Goal: Task Accomplishment & Management: Manage account settings

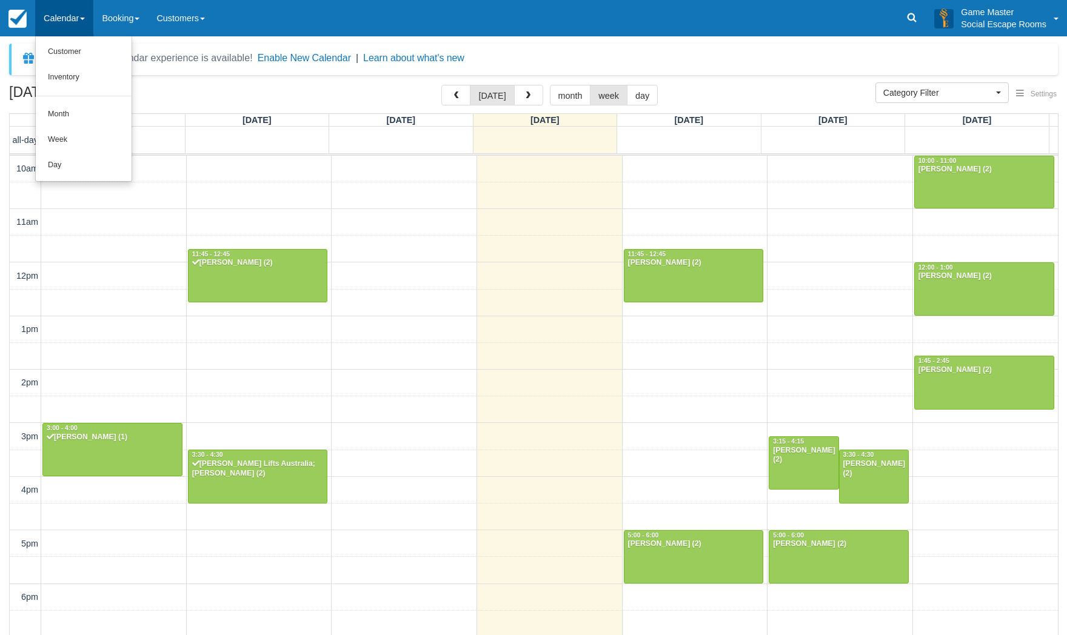
select select
click at [64, 168] on link "Day" at bounding box center [84, 165] width 96 height 25
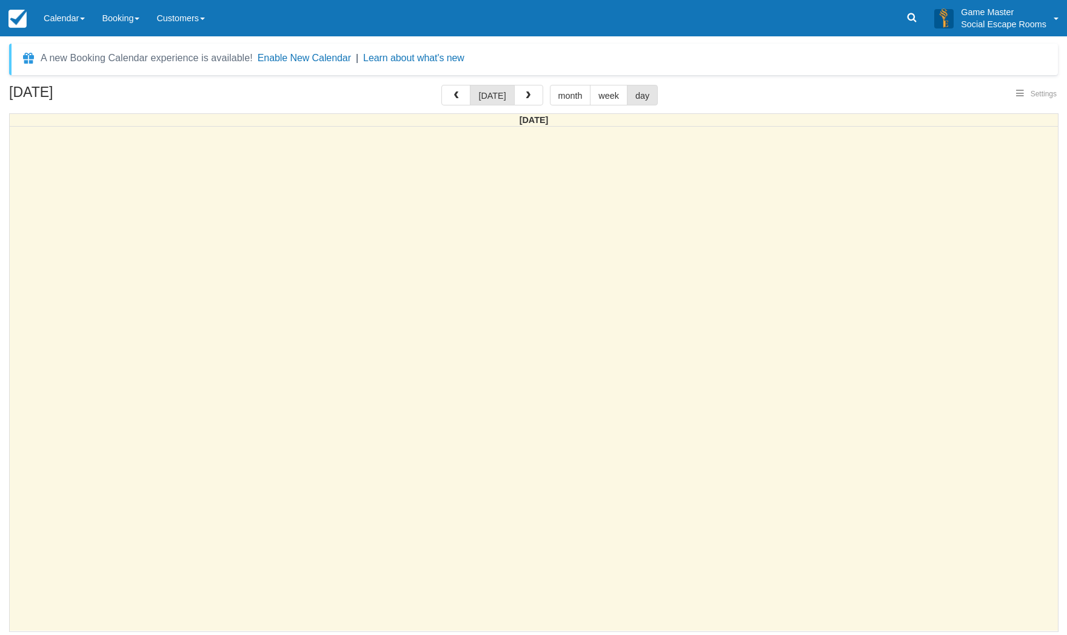
select select
click at [62, 21] on link "Calendar" at bounding box center [64, 18] width 58 height 36
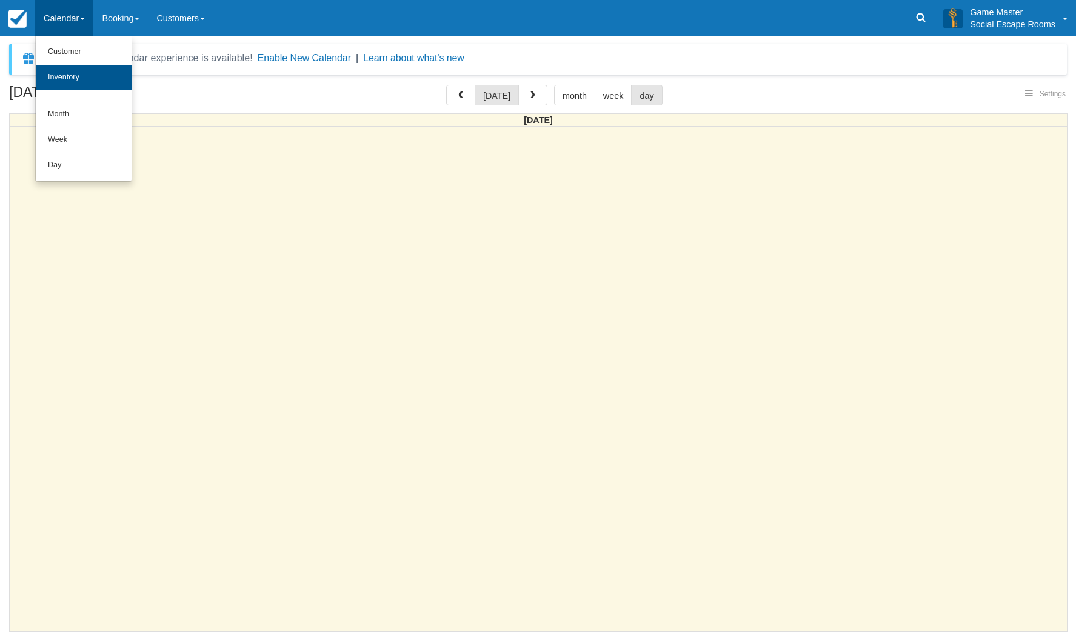
select select
click at [64, 133] on link "Week" at bounding box center [84, 139] width 96 height 25
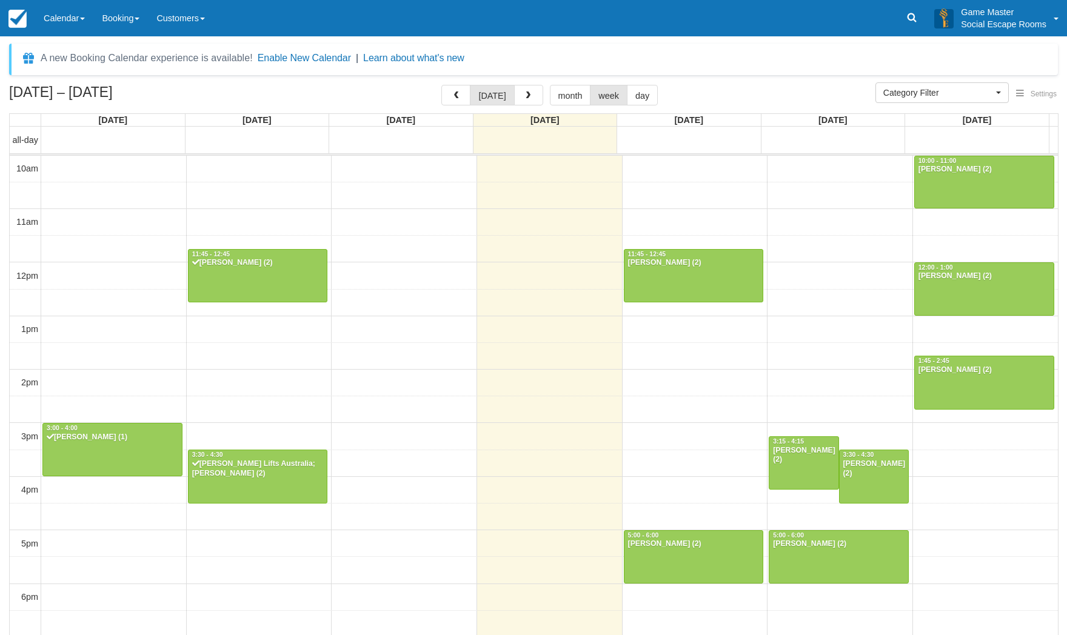
select select
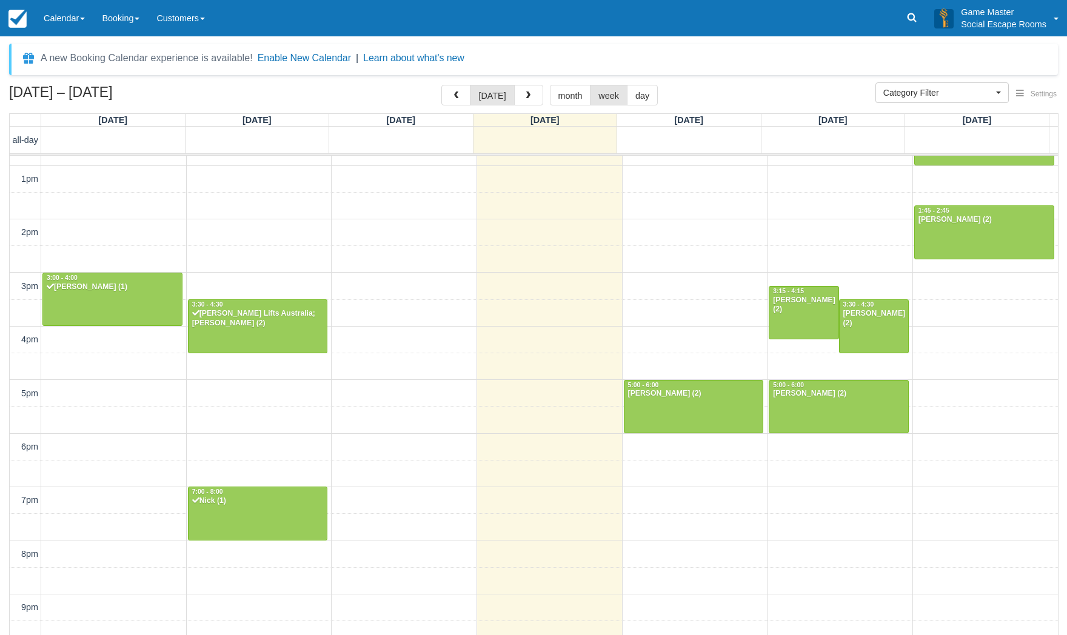
scroll to position [154, 0]
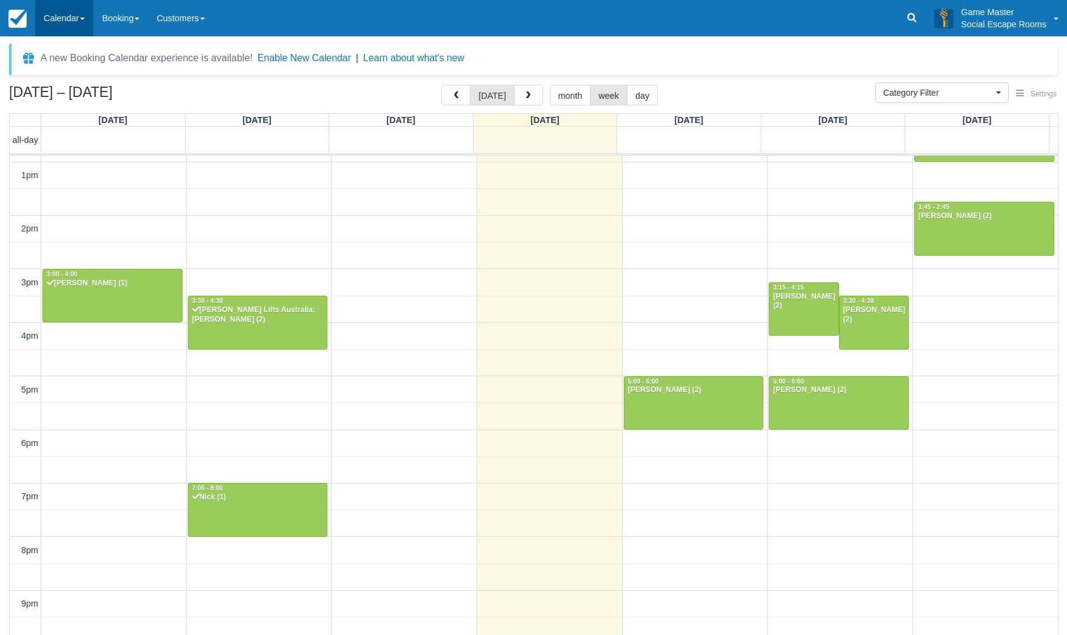
click at [63, 13] on link "Calendar" at bounding box center [64, 18] width 58 height 36
click at [65, 80] on link "Inventory" at bounding box center [84, 77] width 96 height 25
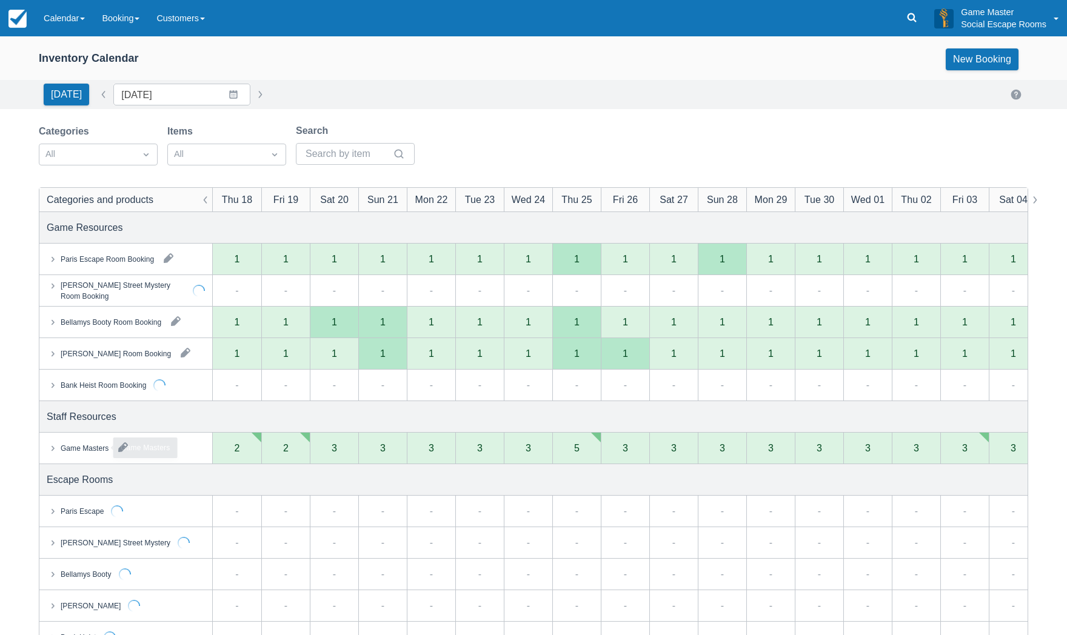
click at [89, 447] on div "Game Masters" at bounding box center [85, 447] width 48 height 11
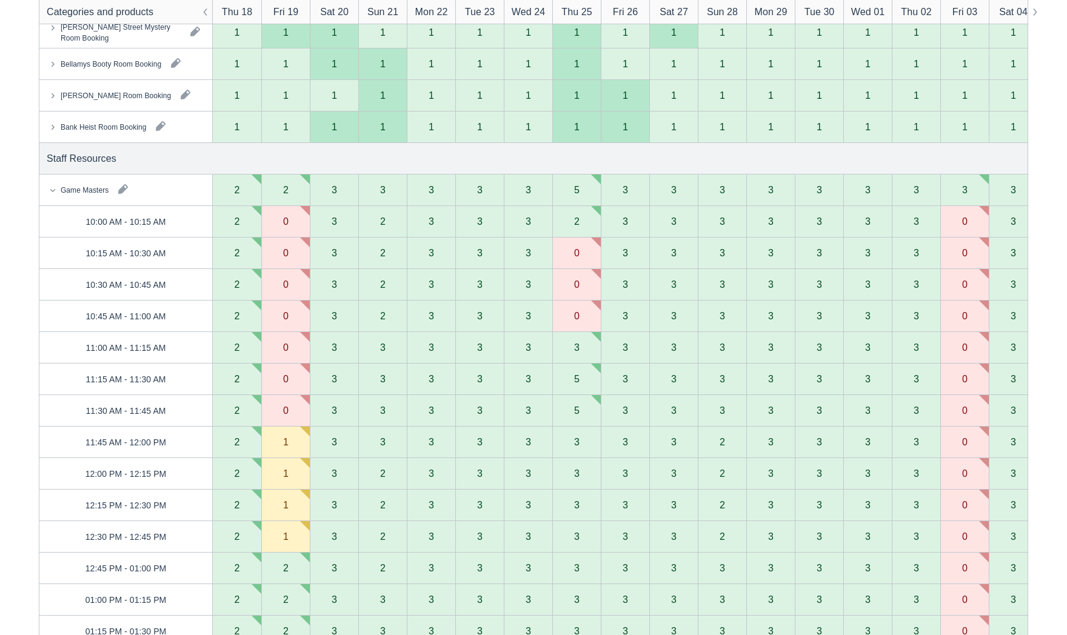
scroll to position [121, 0]
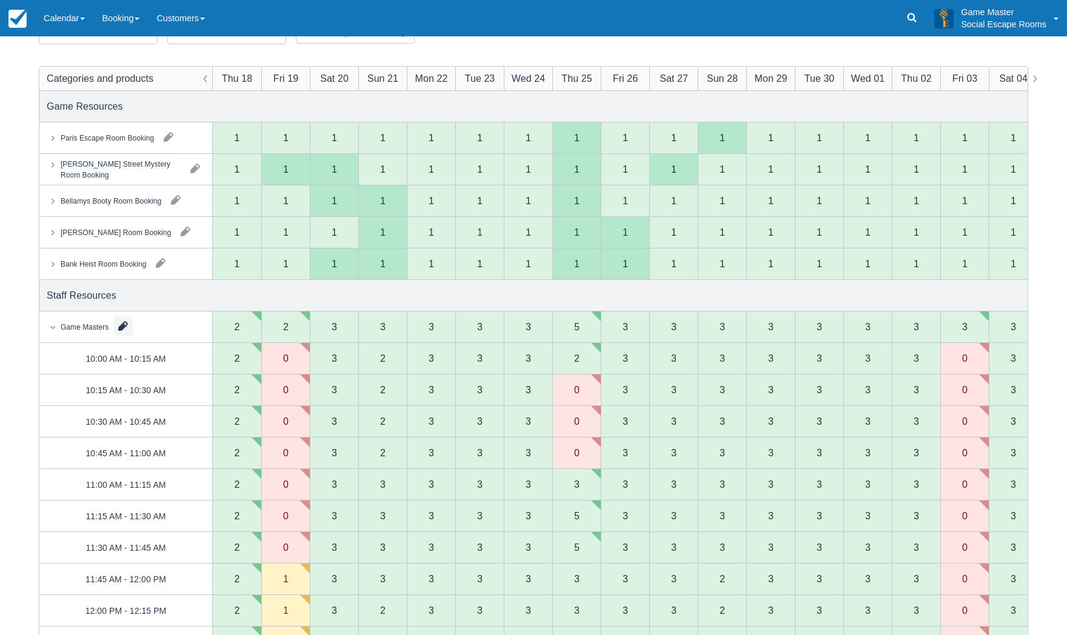
click at [124, 318] on button "button" at bounding box center [122, 325] width 19 height 19
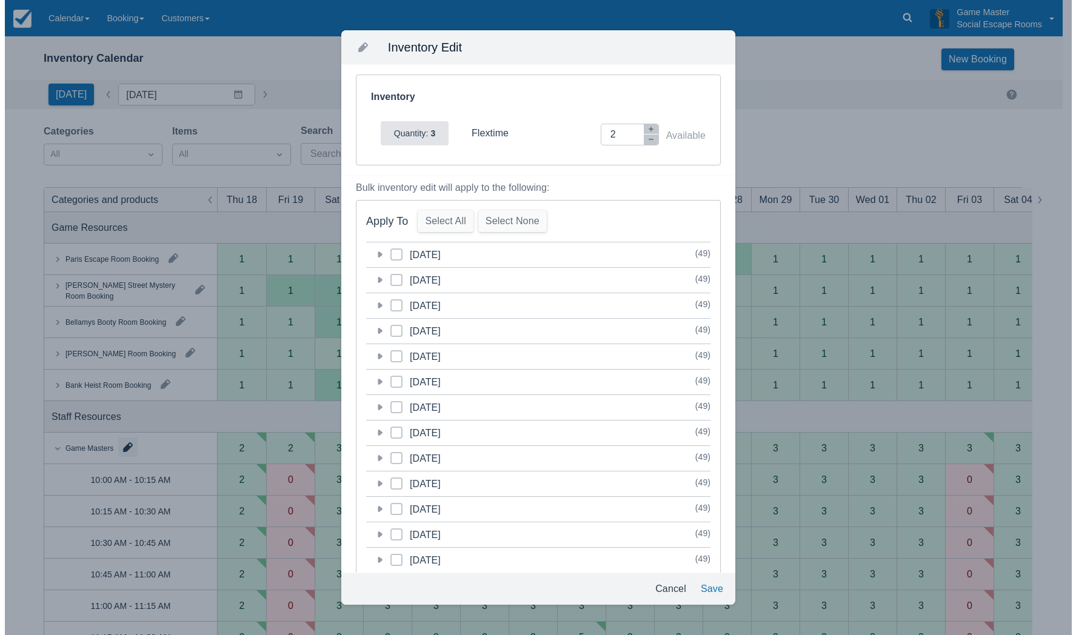
scroll to position [0, 0]
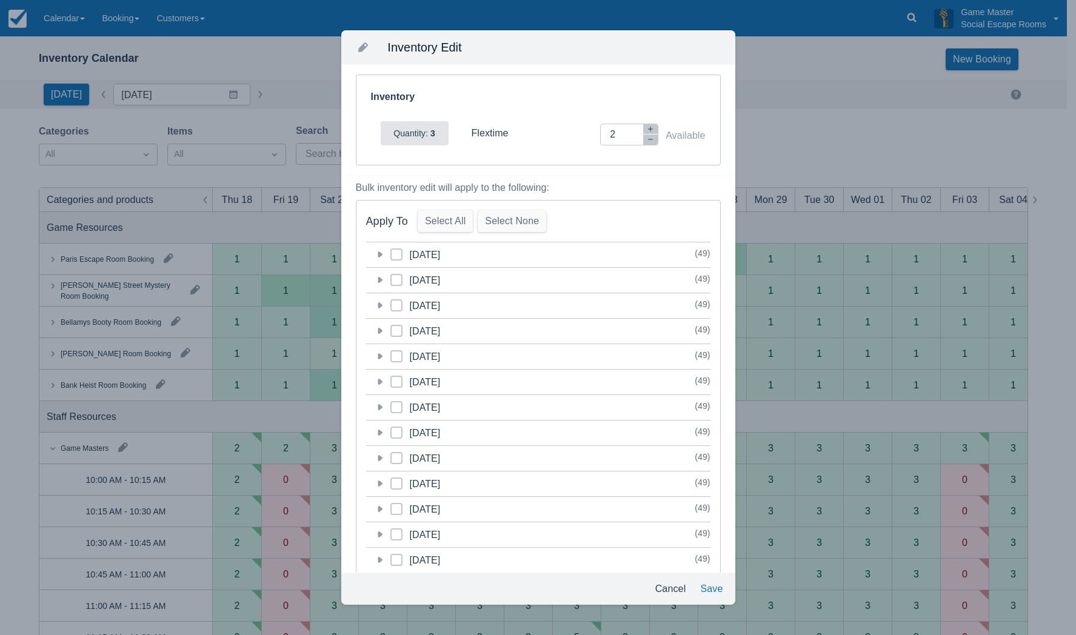
click at [393, 279] on span at bounding box center [396, 285] width 12 height 22
click at [391, 277] on input "category-1758204000" at bounding box center [390, 276] width 1 height 1
checkbox input "true"
click at [723, 588] on button "Save" at bounding box center [711, 589] width 32 height 22
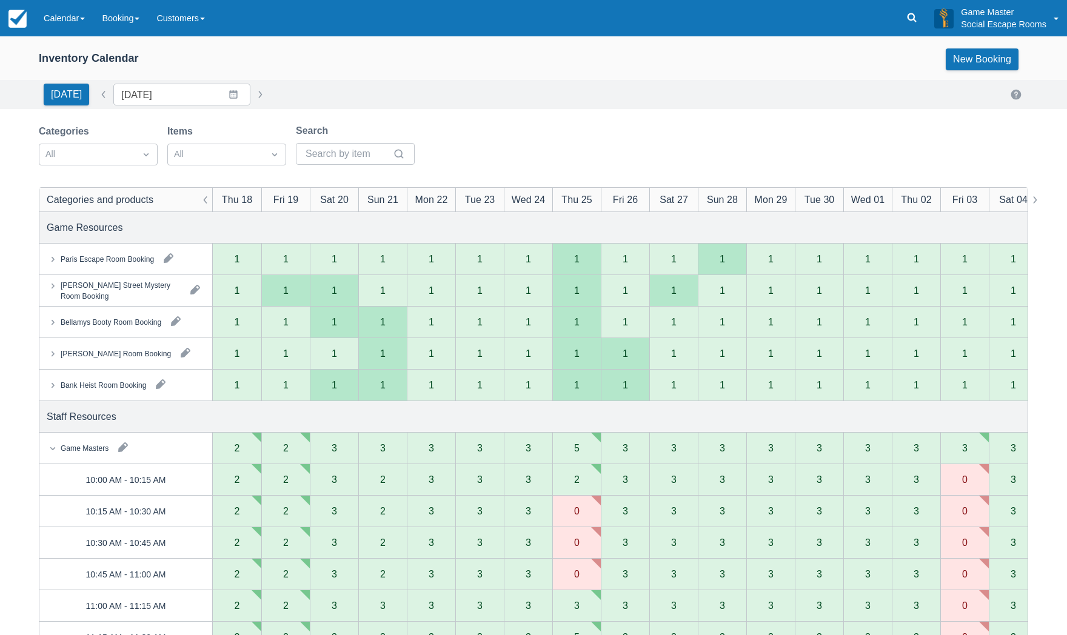
click at [121, 451] on button "button" at bounding box center [122, 447] width 19 height 19
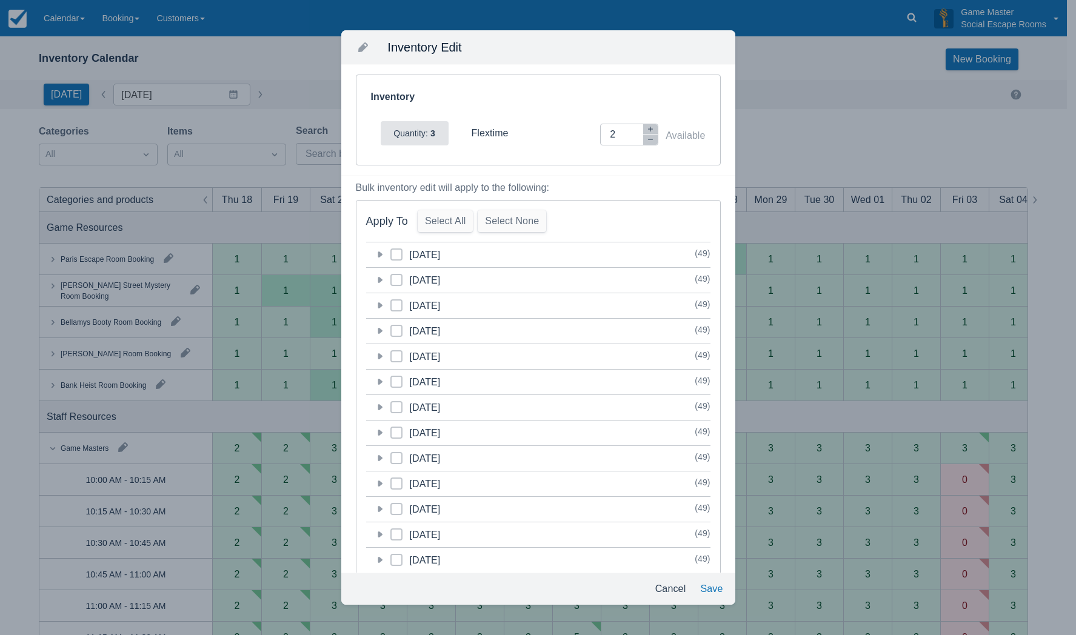
click at [382, 255] on icon at bounding box center [379, 254] width 12 height 12
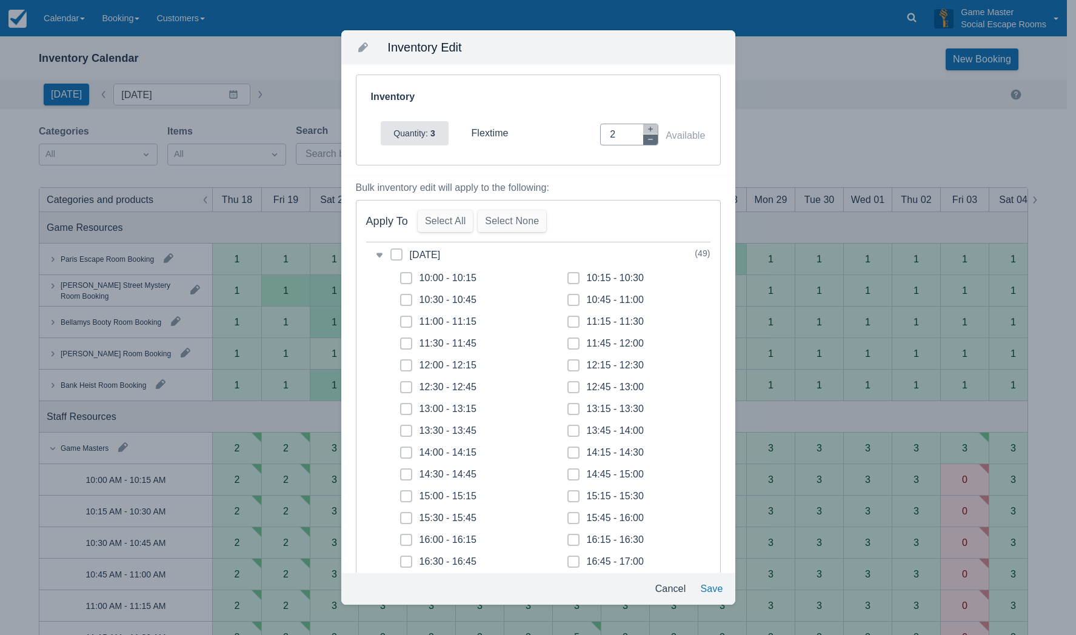
click at [647, 142] on icon "button" at bounding box center [650, 139] width 7 height 7
type input "0"
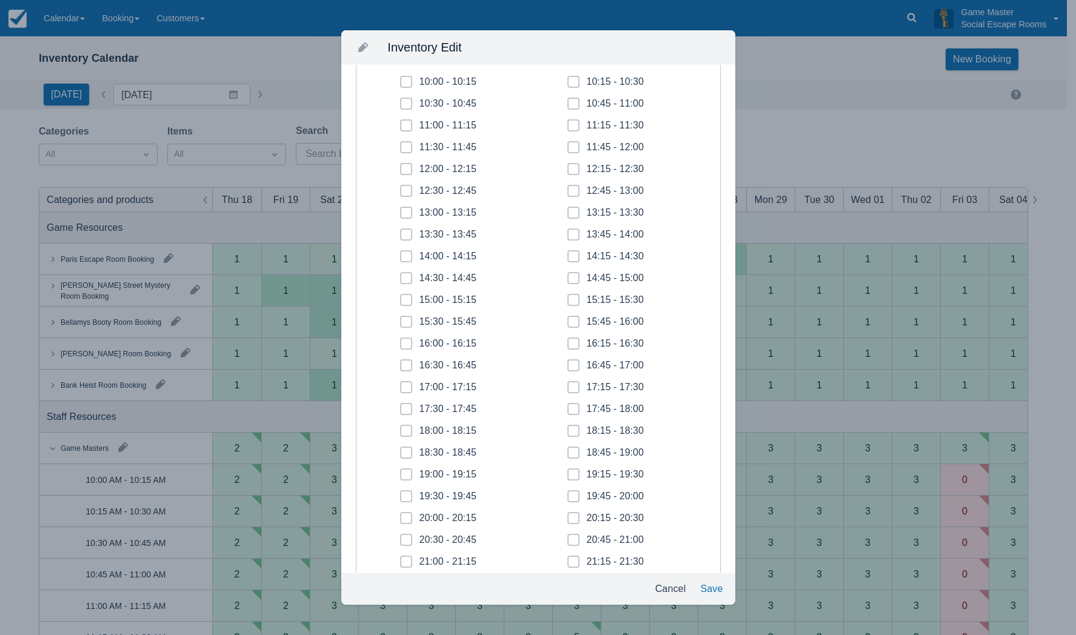
scroll to position [364, 0]
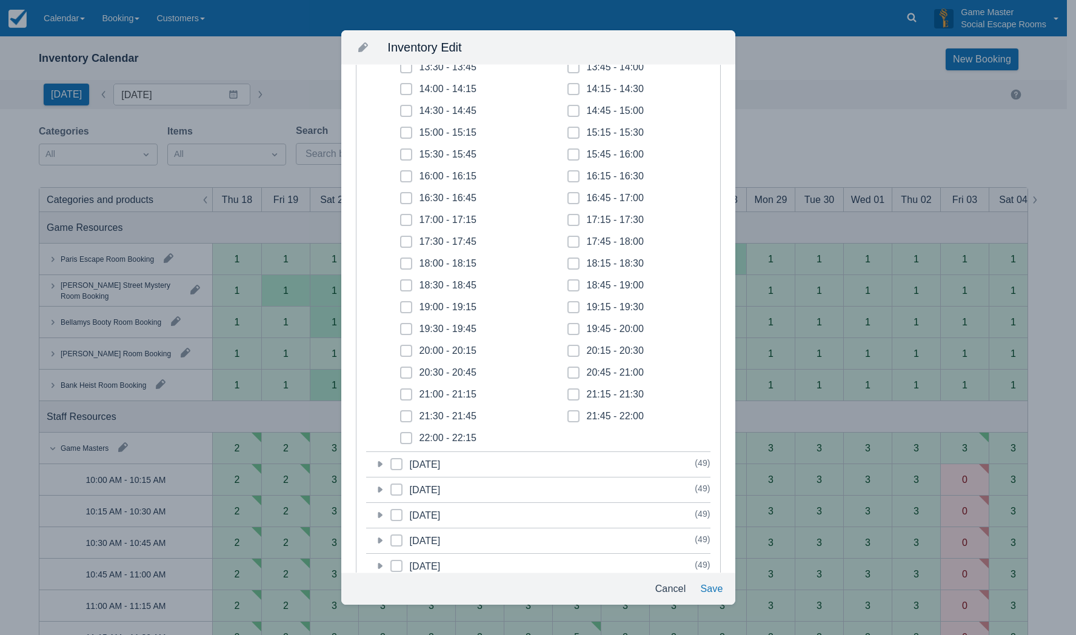
click at [567, 282] on span at bounding box center [573, 290] width 12 height 22
click at [567, 282] on input "18:45 - 19:00" at bounding box center [567, 282] width 1 height 1
checkbox input "true"
click at [571, 307] on icon at bounding box center [573, 307] width 5 height 5
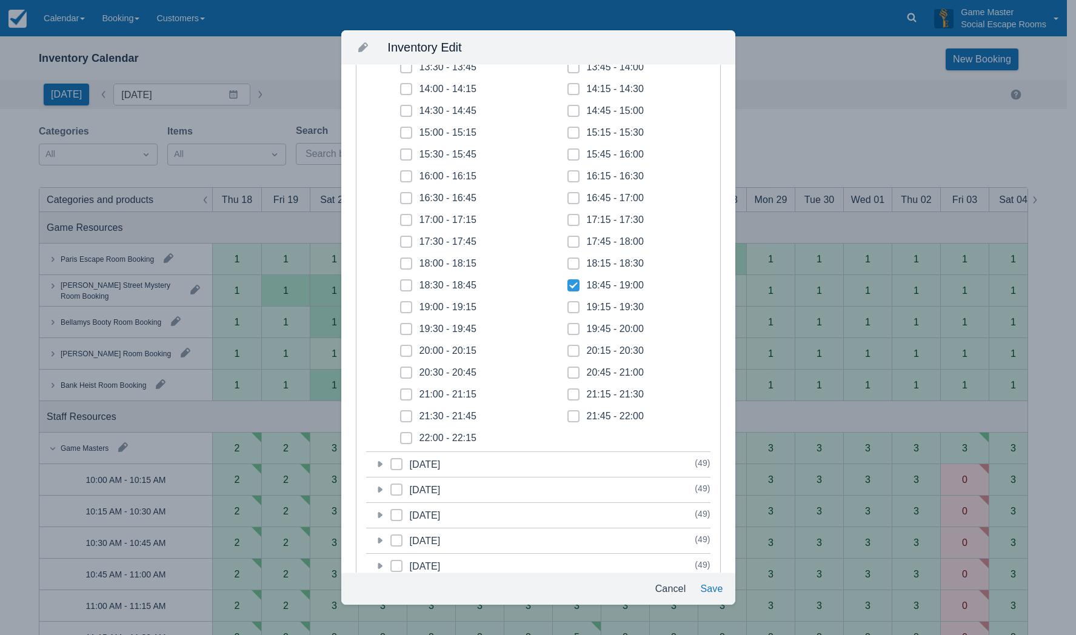
click at [568, 304] on input "19:15 - 19:30" at bounding box center [567, 304] width 1 height 1
checkbox input "true"
click at [567, 332] on span at bounding box center [573, 334] width 12 height 22
click at [567, 326] on input "19:45 - 20:00" at bounding box center [567, 325] width 1 height 1
checkbox input "true"
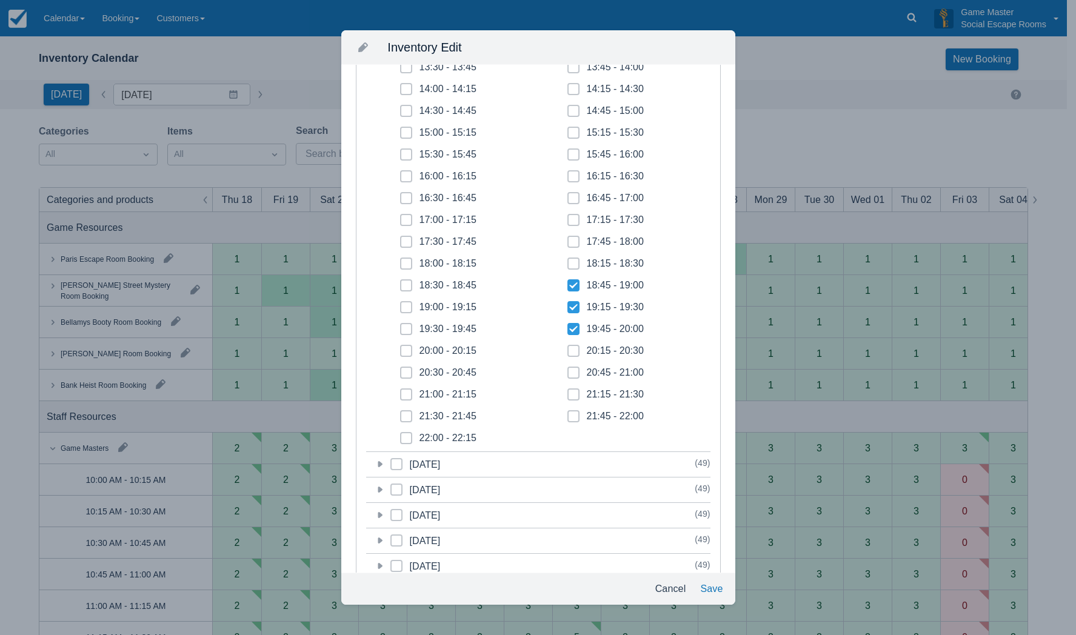
click at [408, 307] on span at bounding box center [406, 312] width 12 height 22
click at [401, 304] on input "19:00 - 19:15" at bounding box center [400, 304] width 1 height 1
checkbox input "true"
click at [407, 331] on icon at bounding box center [406, 329] width 5 height 5
click at [401, 326] on input "19:30 - 19:45" at bounding box center [400, 325] width 1 height 1
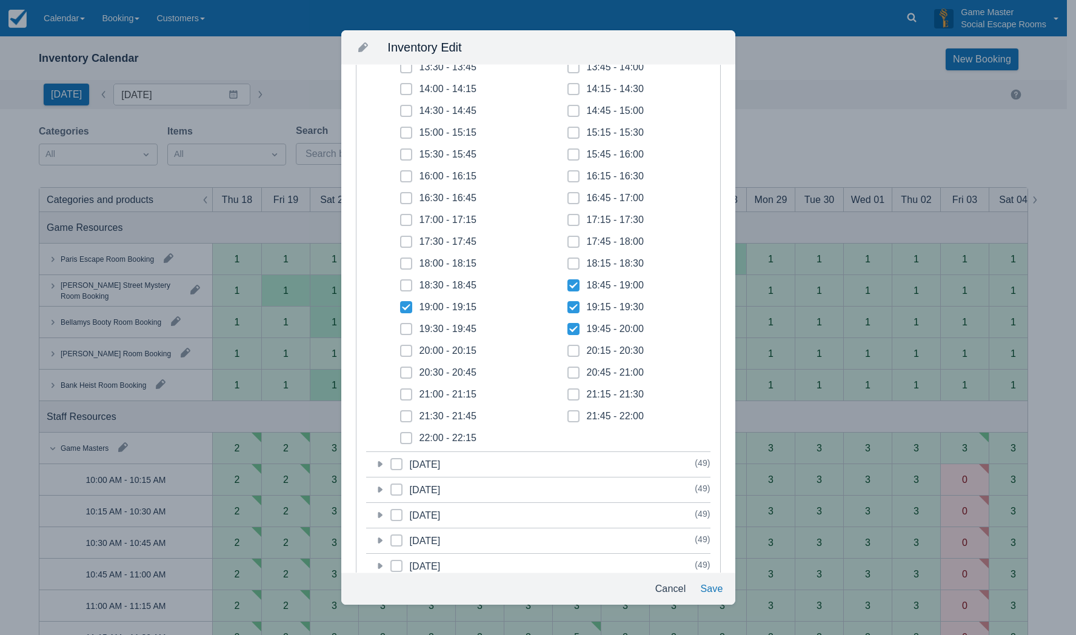
checkbox input "true"
drag, startPoint x: 402, startPoint y: 352, endPoint x: 419, endPoint y: 345, distance: 18.2
click at [407, 350] on span at bounding box center [406, 356] width 12 height 22
click at [401, 348] on input "20:00 - 20:15" at bounding box center [400, 347] width 1 height 1
checkbox input "true"
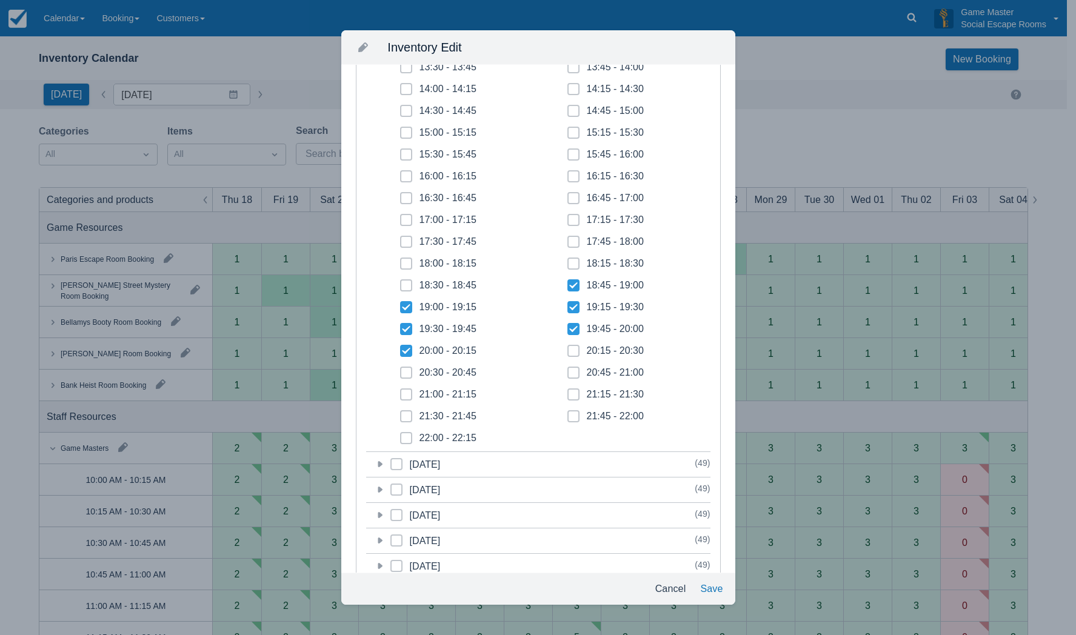
click at [571, 352] on icon at bounding box center [573, 350] width 5 height 5
click at [568, 348] on input "20:15 - 20:30" at bounding box center [567, 347] width 1 height 1
checkbox input "true"
drag, startPoint x: 569, startPoint y: 376, endPoint x: 568, endPoint y: 399, distance: 23.1
click at [569, 376] on span at bounding box center [573, 378] width 12 height 22
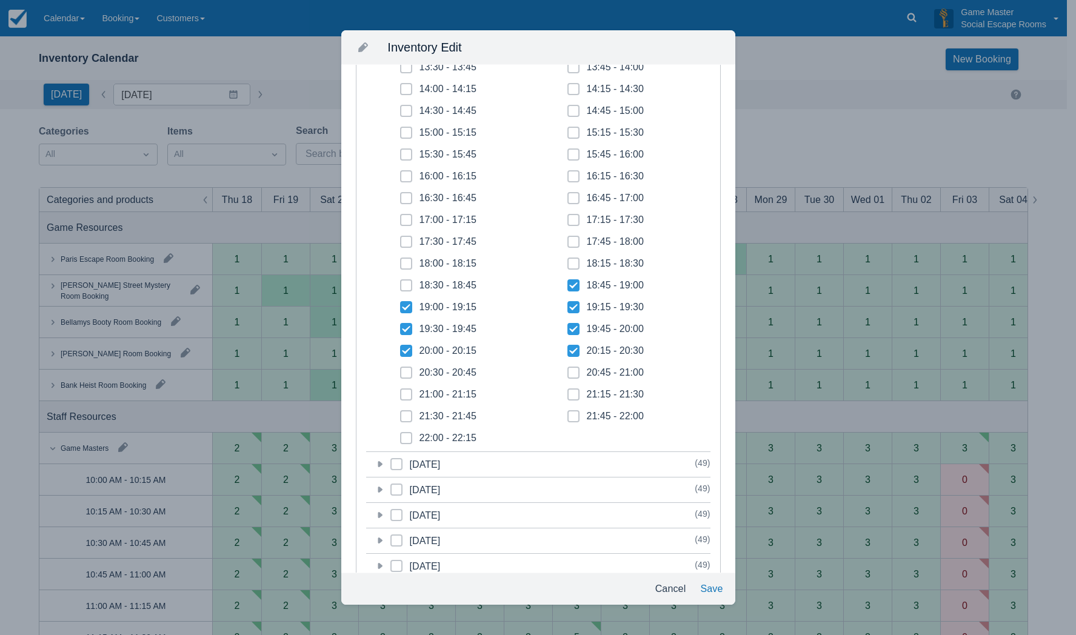
click at [568, 370] on input "20:45 - 21:00" at bounding box center [567, 369] width 1 height 1
checkbox input "true"
click at [568, 399] on span at bounding box center [573, 399] width 12 height 22
click at [568, 392] on input "21:15 - 21:30" at bounding box center [567, 391] width 1 height 1
checkbox input "true"
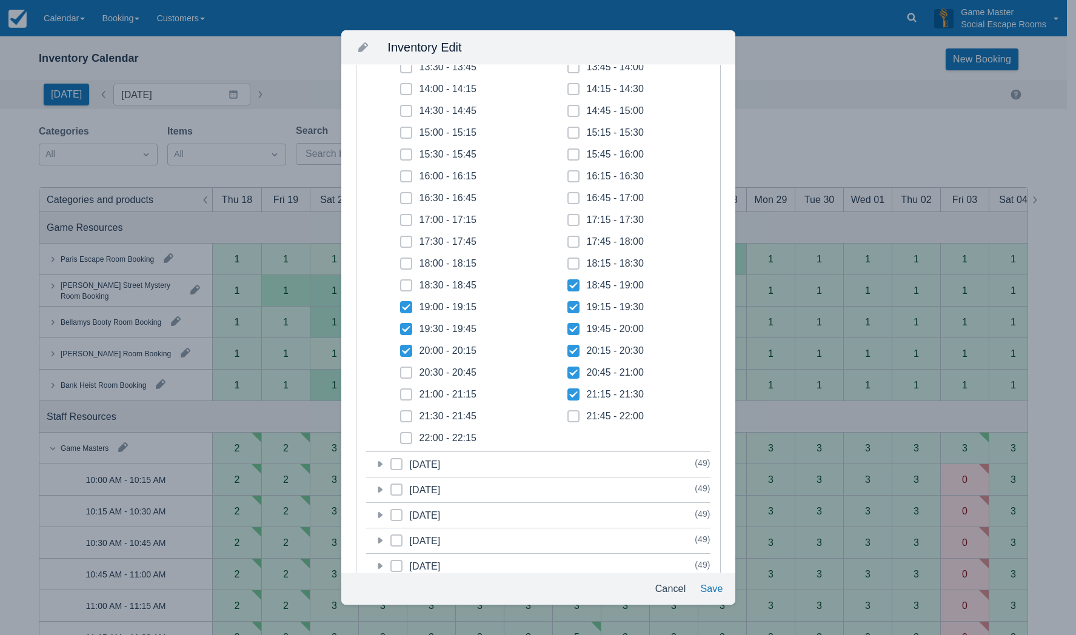
drag, startPoint x: 568, startPoint y: 416, endPoint x: 476, endPoint y: 425, distance: 92.6
click at [572, 416] on icon at bounding box center [573, 416] width 3 height 2
click at [567, 413] on input "21:45 - 22:00" at bounding box center [567, 413] width 1 height 1
checkbox input "true"
click at [407, 432] on span at bounding box center [406, 443] width 12 height 22
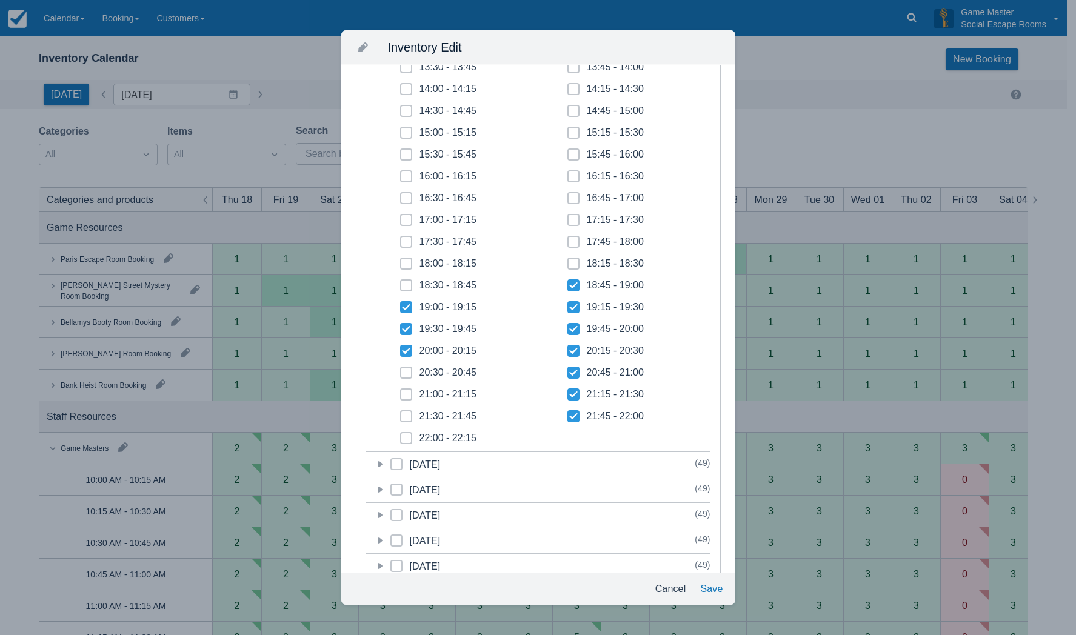
click at [401, 435] on input "22:00 - 22:15" at bounding box center [400, 435] width 1 height 1
checkbox input "true"
drag, startPoint x: 409, startPoint y: 417, endPoint x: 408, endPoint y: 407, distance: 10.3
click at [409, 413] on span at bounding box center [406, 421] width 12 height 22
click at [401, 413] on input "21:30 - 21:45" at bounding box center [400, 413] width 1 height 1
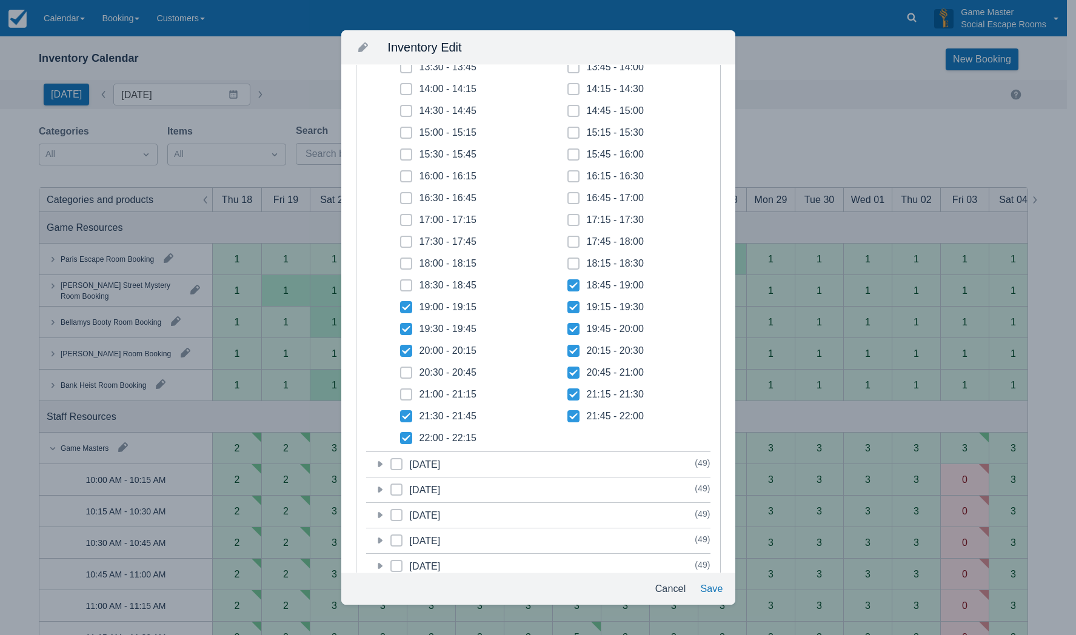
checkbox input "true"
drag, startPoint x: 408, startPoint y: 392, endPoint x: 408, endPoint y: 381, distance: 11.5
click at [408, 388] on span at bounding box center [406, 399] width 12 height 22
click at [401, 391] on input "21:00 - 21:15" at bounding box center [400, 391] width 1 height 1
checkbox input "true"
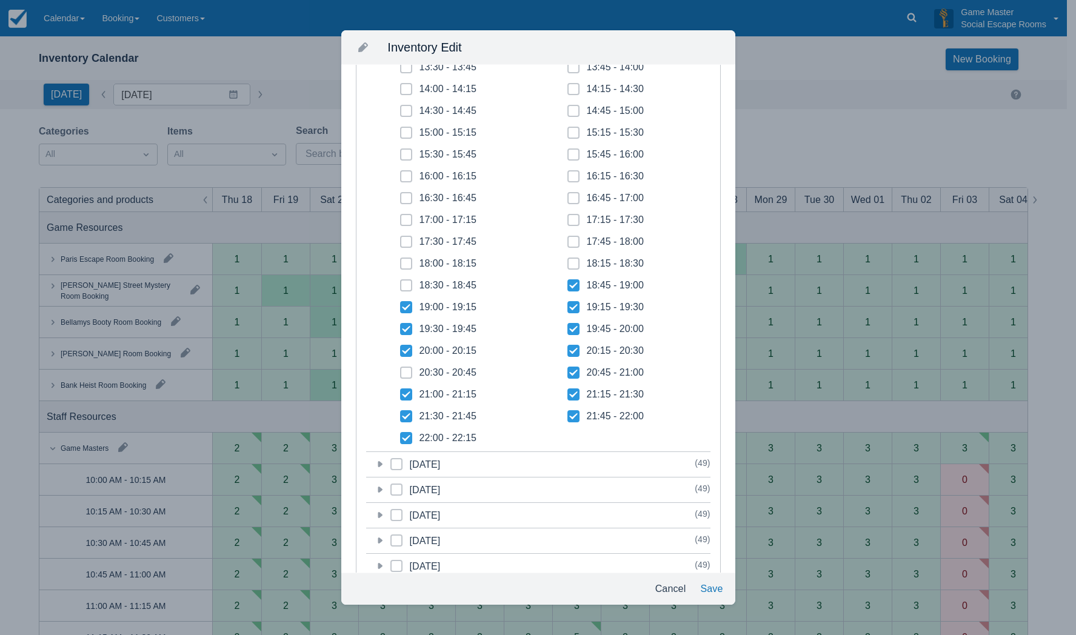
drag, startPoint x: 408, startPoint y: 368, endPoint x: 453, endPoint y: 367, distance: 45.5
click at [408, 368] on span at bounding box center [406, 378] width 12 height 22
click at [401, 369] on input "20:30 - 20:45" at bounding box center [400, 369] width 1 height 1
checkbox input "true"
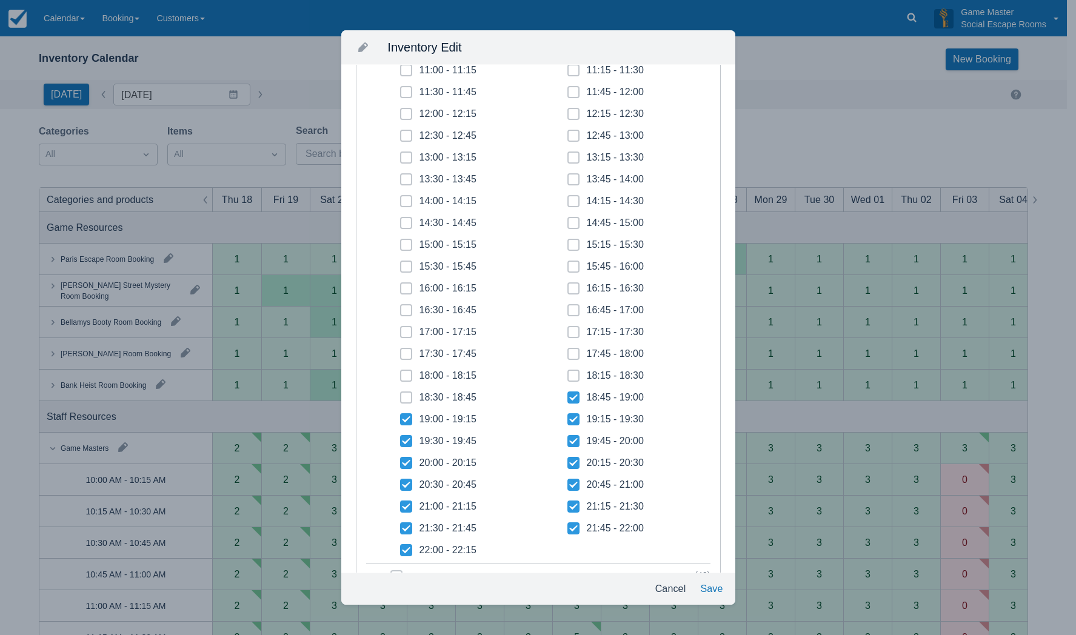
scroll to position [0, 0]
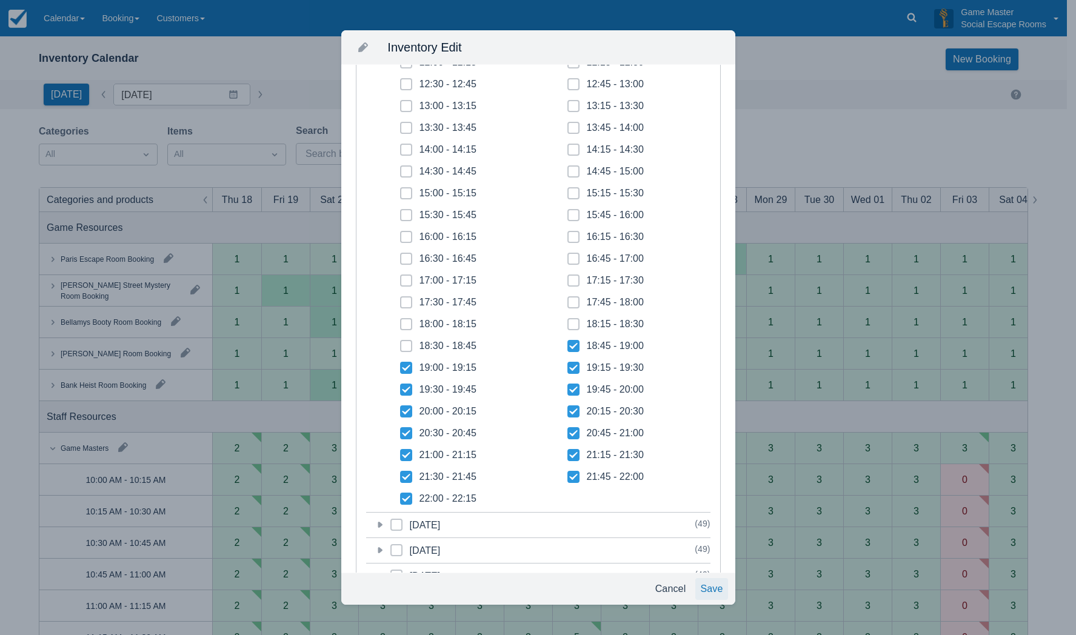
click at [718, 587] on button "Save" at bounding box center [711, 589] width 32 height 22
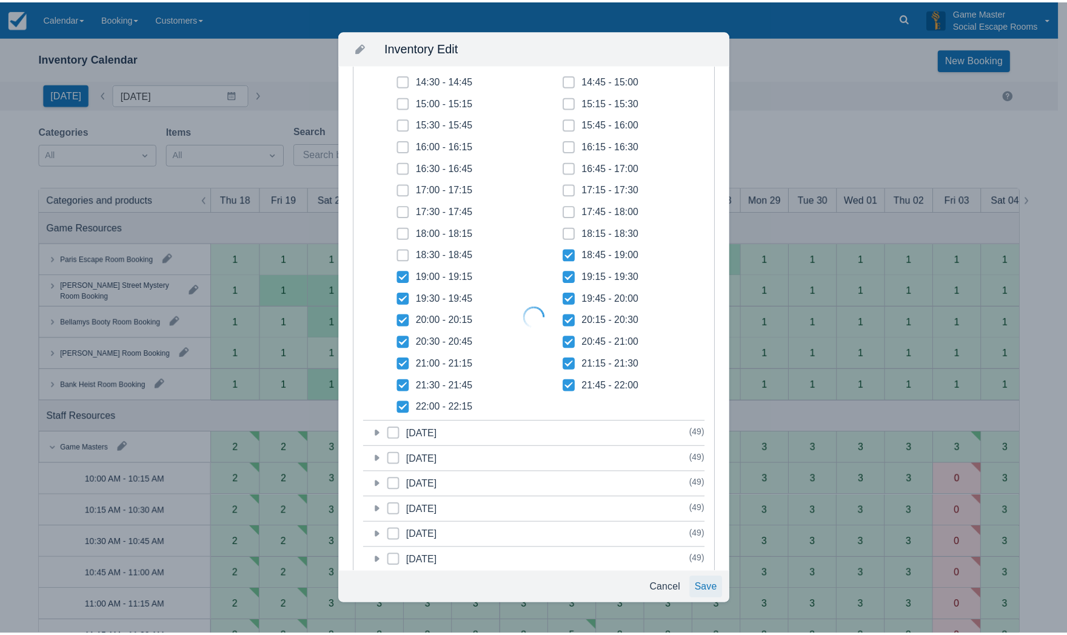
scroll to position [212, 0]
